Goal: Find specific page/section

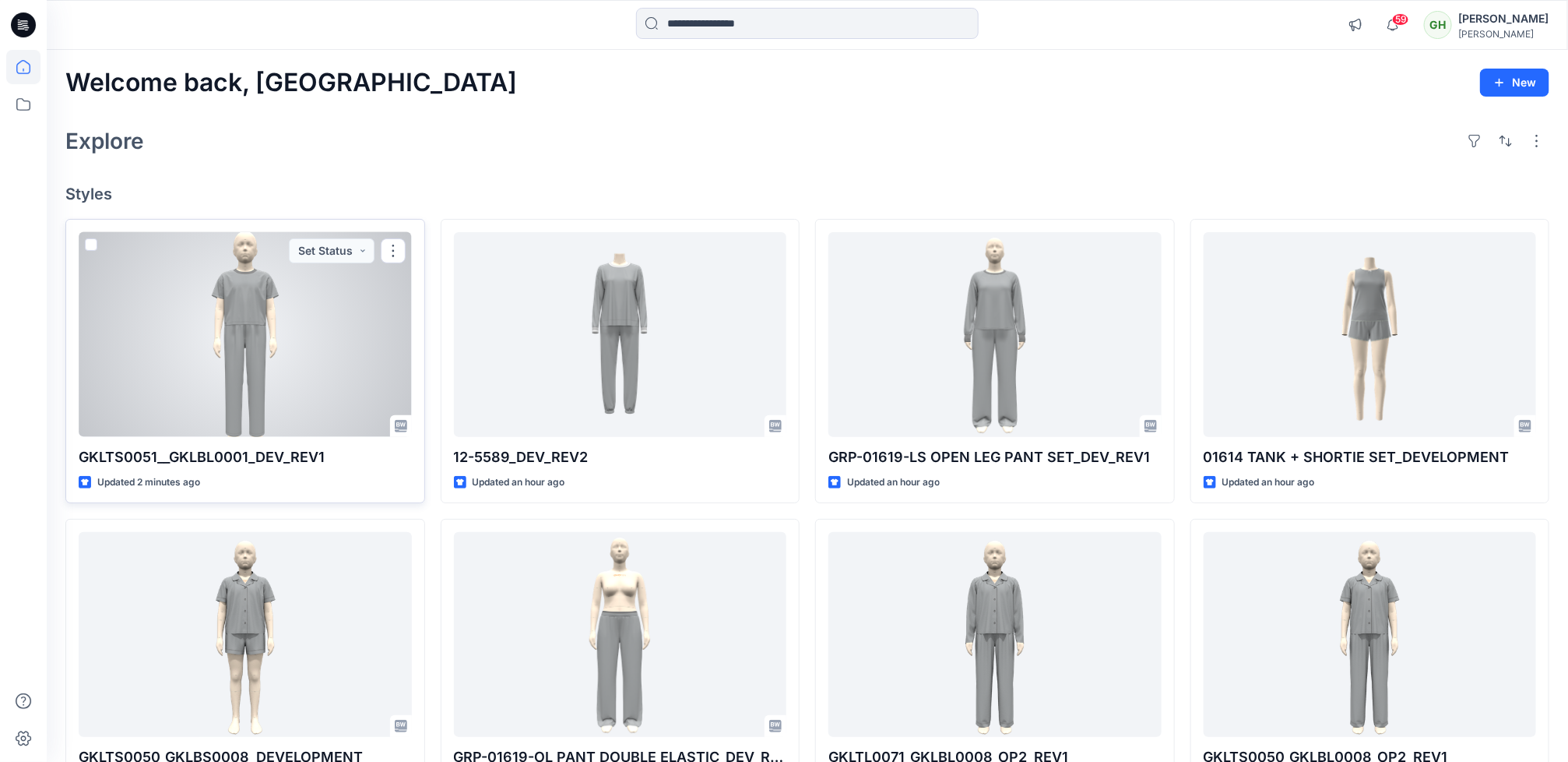
click at [229, 358] on div at bounding box center [244, 334] width 333 height 204
